Goal: Information Seeking & Learning: Check status

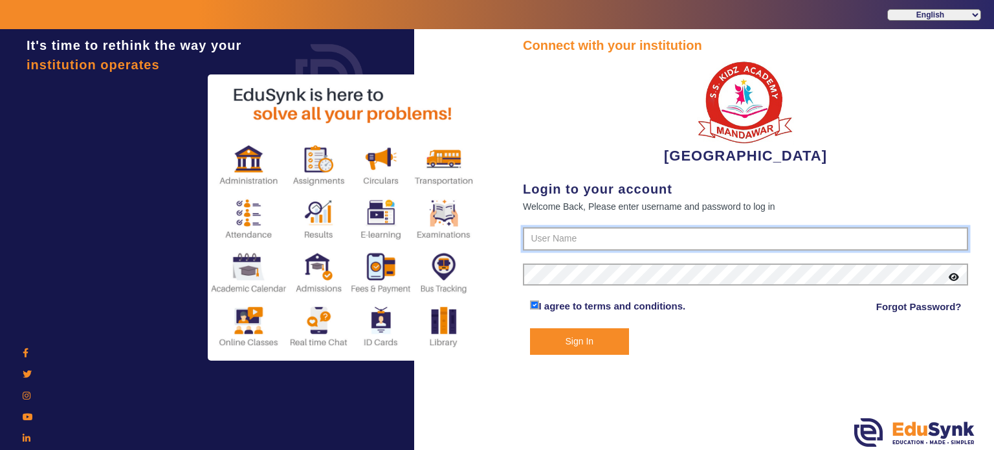
type input "9928895959"
click at [580, 333] on button "Sign In" at bounding box center [580, 341] width 100 height 27
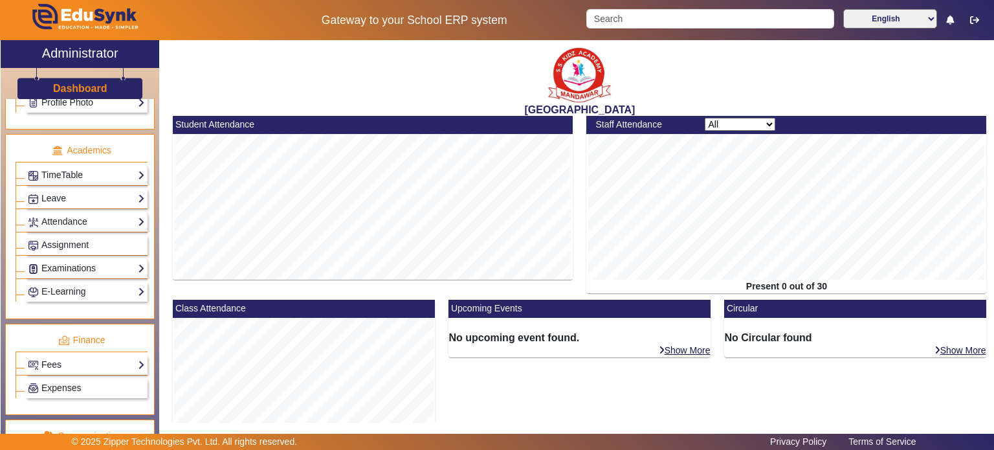
scroll to position [468, 0]
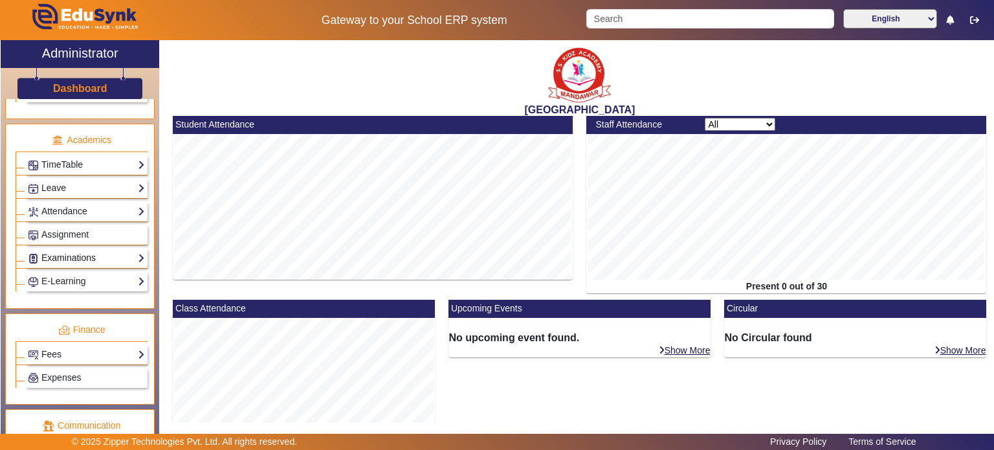
click at [77, 250] on link "Examinations" at bounding box center [86, 257] width 117 height 15
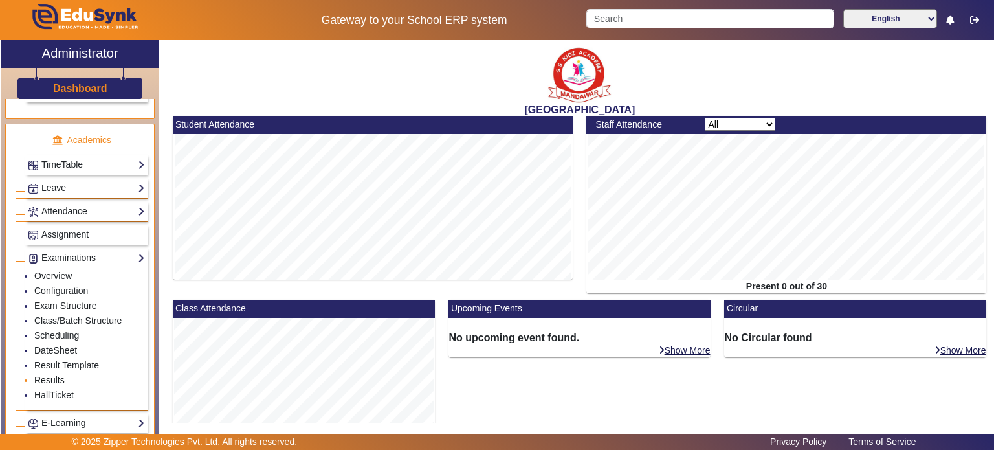
click at [60, 375] on link "Results" at bounding box center [49, 380] width 30 height 10
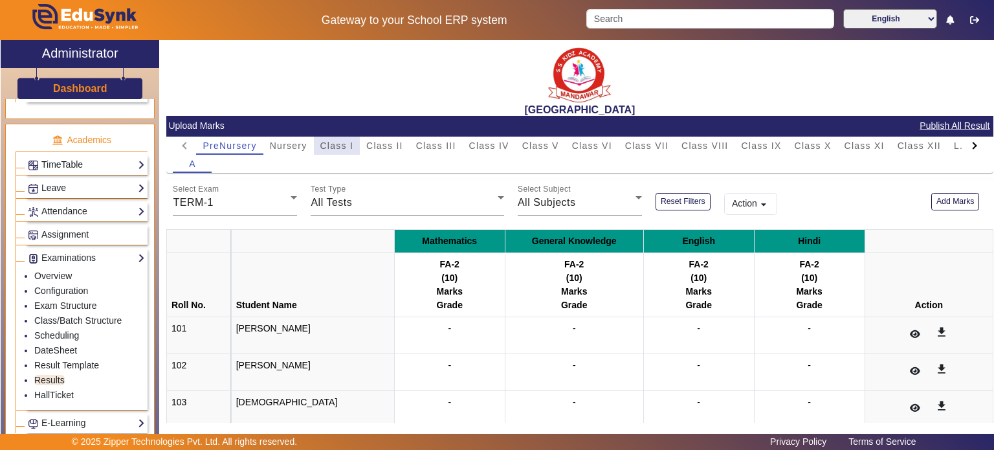
click at [345, 139] on span "Class I" at bounding box center [337, 146] width 34 height 18
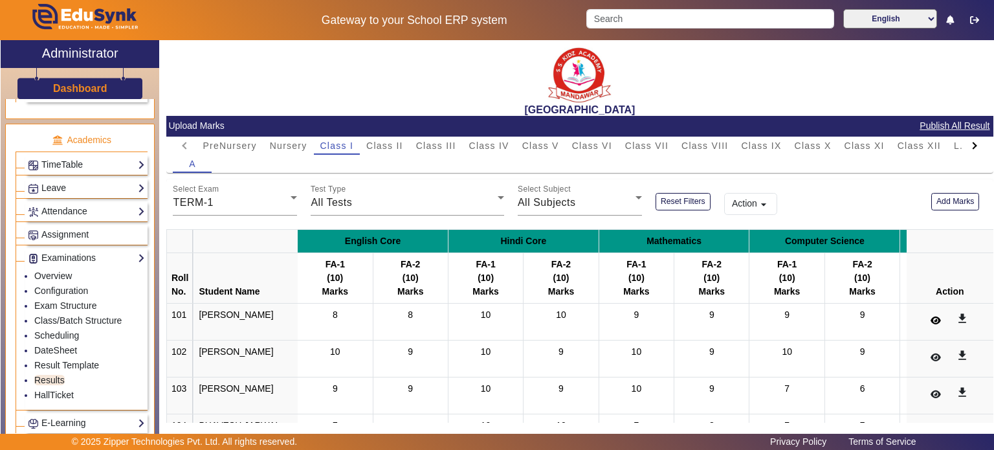
click at [930, 316] on icon at bounding box center [935, 320] width 10 height 9
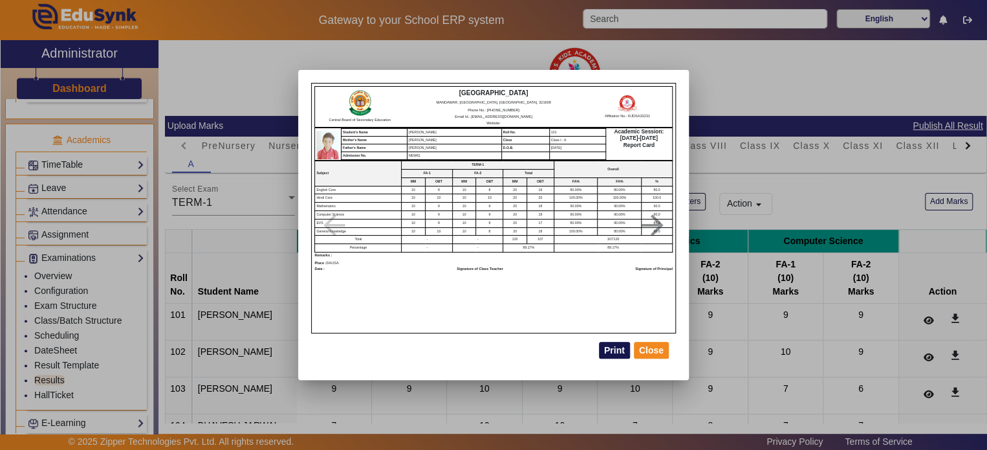
click at [626, 345] on button "Print" at bounding box center [614, 350] width 31 height 17
click at [616, 340] on mat-card-actions "Print Close" at bounding box center [493, 350] width 365 height 34
click at [616, 348] on button "Print" at bounding box center [614, 350] width 31 height 17
click at [661, 342] on button "Close" at bounding box center [651, 350] width 35 height 17
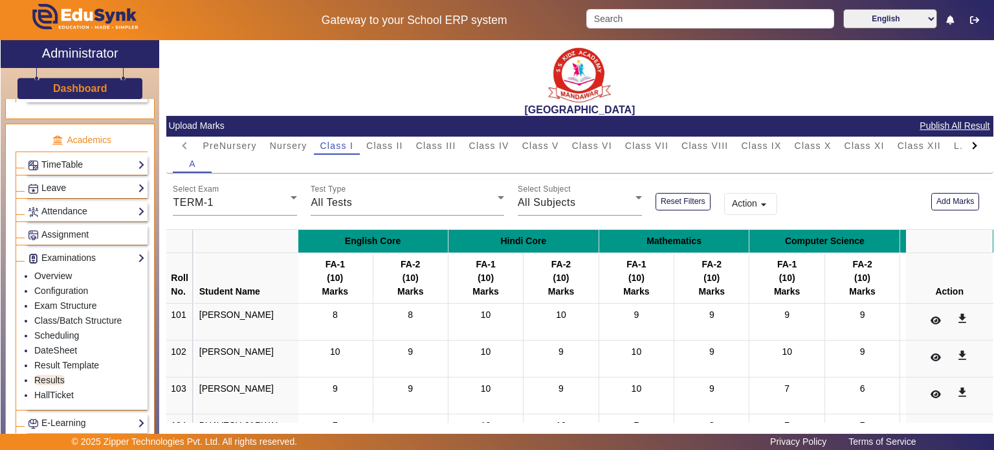
click at [679, 346] on div "9" at bounding box center [711, 358] width 65 height 27
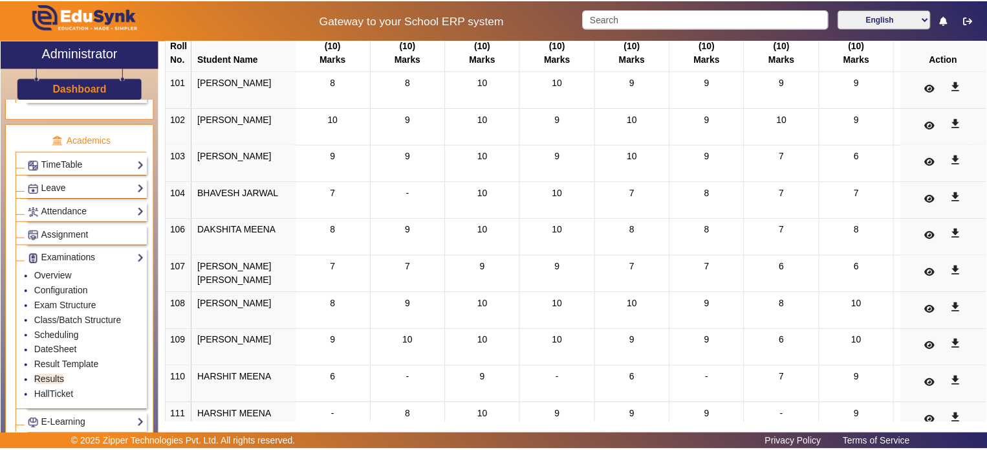
scroll to position [234, 0]
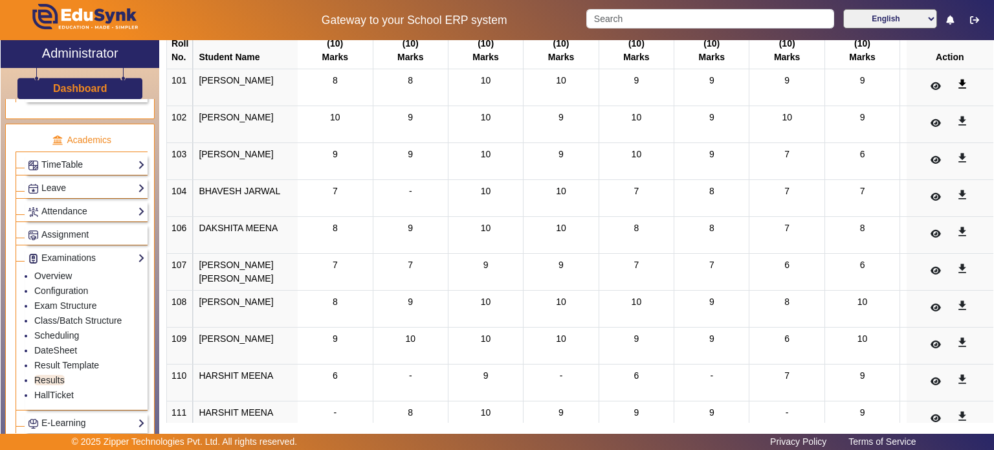
click at [956, 82] on mat-icon "get_app" at bounding box center [962, 84] width 13 height 13
